Goal: Transaction & Acquisition: Book appointment/travel/reservation

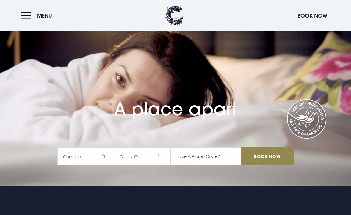
click at [89, 165] on span "Check In" at bounding box center [85, 156] width 56 height 18
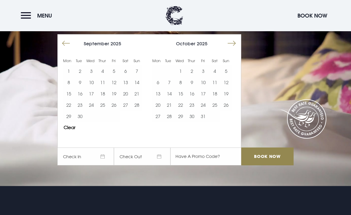
click at [230, 49] on button "Move forward to switch to the next month." at bounding box center [231, 43] width 11 height 11
click at [232, 49] on button "Move forward to switch to the next month." at bounding box center [231, 43] width 11 height 11
click at [231, 49] on button "Move forward to switch to the next month." at bounding box center [231, 43] width 11 height 11
click at [229, 49] on button "Move forward to switch to the next month." at bounding box center [231, 43] width 11 height 11
click at [231, 49] on button "Move forward to switch to the next month." at bounding box center [231, 43] width 11 height 11
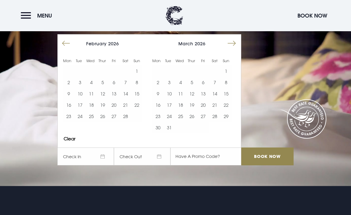
click at [214, 88] on button "7" at bounding box center [214, 82] width 11 height 11
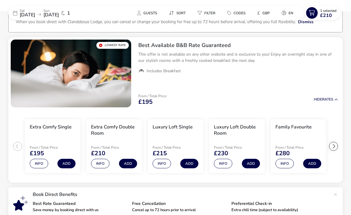
scroll to position [44, 0]
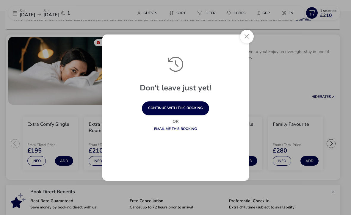
click at [245, 35] on button "Close" at bounding box center [247, 37] width 14 height 14
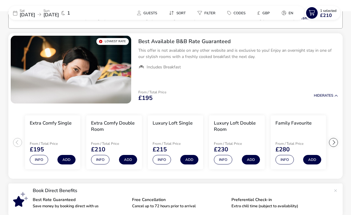
scroll to position [0, 0]
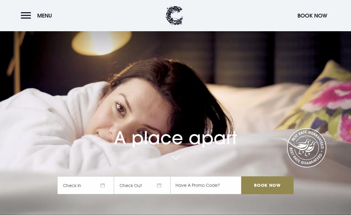
click at [29, 14] on button "Menu" at bounding box center [38, 15] width 34 height 13
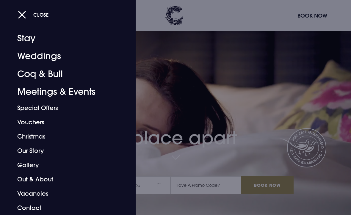
scroll to position [21, 0]
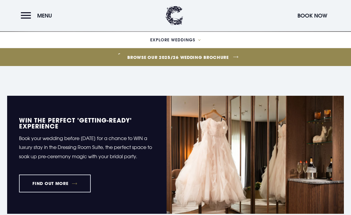
scroll to position [184, 0]
